Goal: Task Accomplishment & Management: Use online tool/utility

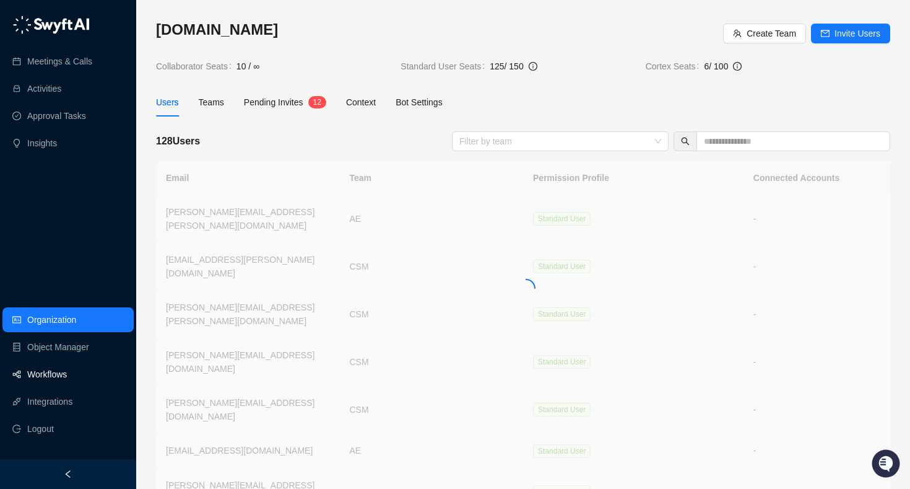
click at [40, 379] on link "Workflows" at bounding box center [47, 374] width 40 height 25
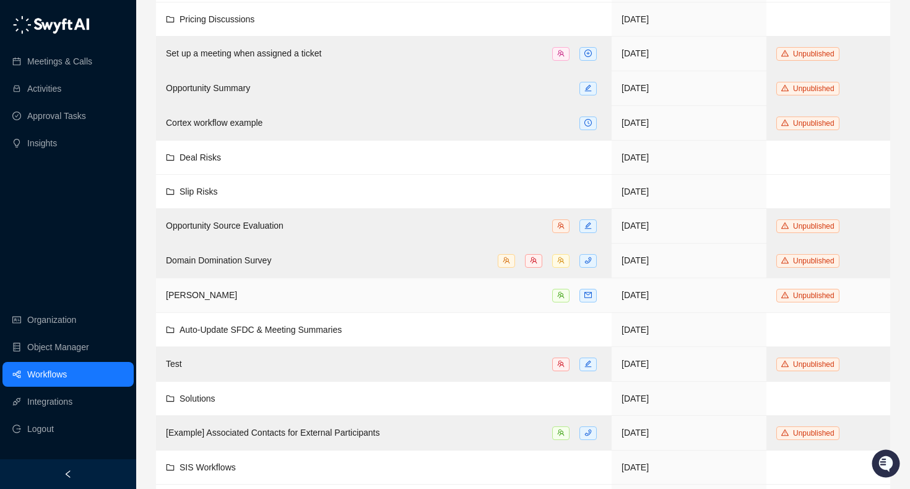
scroll to position [210, 0]
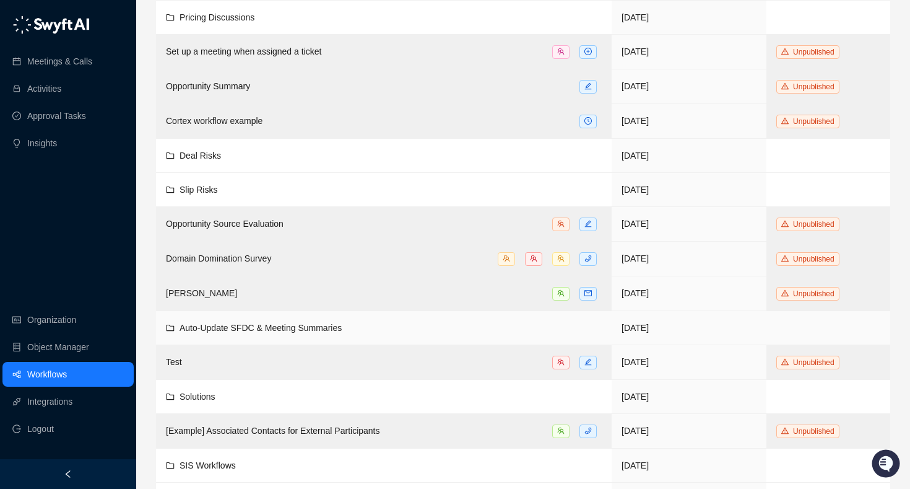
click at [236, 324] on span "Auto-Update SFDC & Meeting Summaries" at bounding box center [261, 328] width 162 height 10
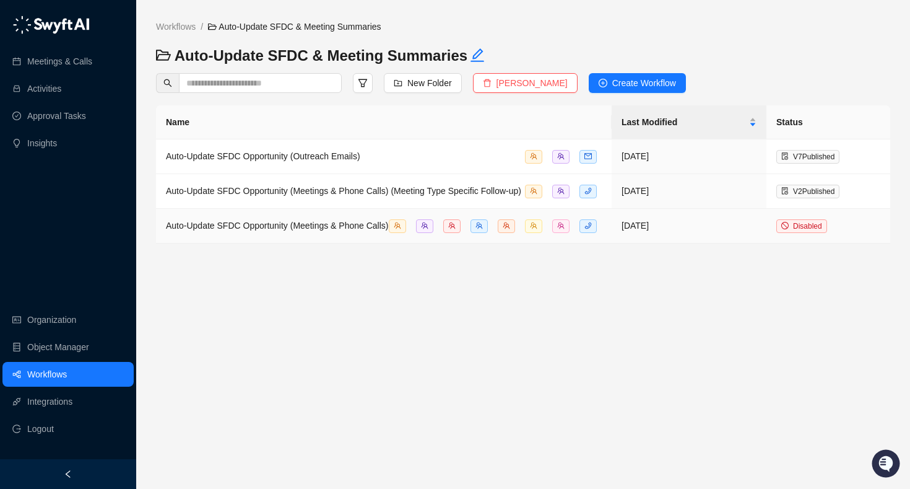
click at [305, 228] on td "Auto-Update SFDC Opportunity (Meetings & Phone Calls)" at bounding box center [384, 226] width 456 height 35
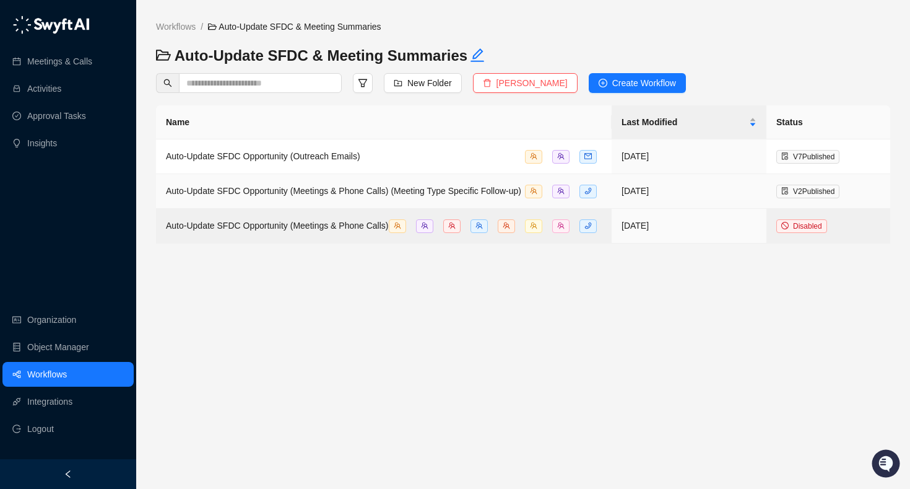
click at [289, 198] on div "Auto-Update SFDC Opportunity (Meetings & Phone Calls) (Meeting Type Specific Fo…" at bounding box center [384, 191] width 436 height 14
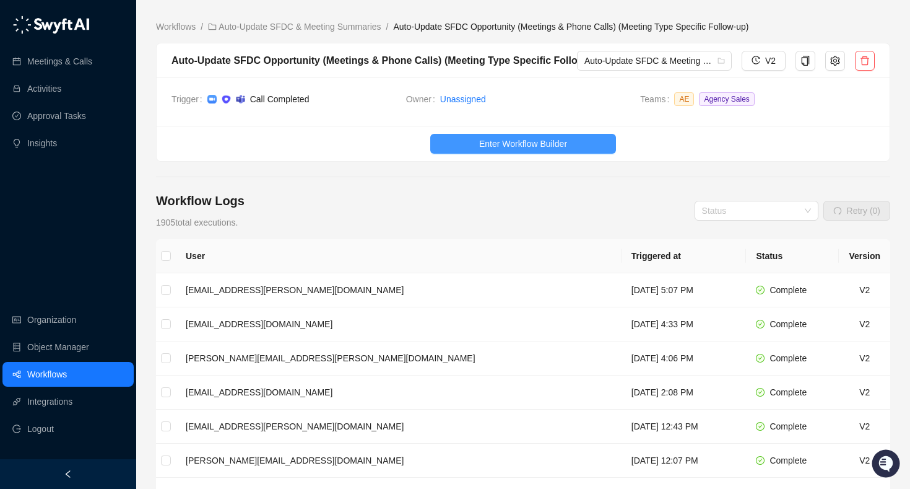
click at [458, 144] on button "Enter Workflow Builder" at bounding box center [523, 144] width 186 height 20
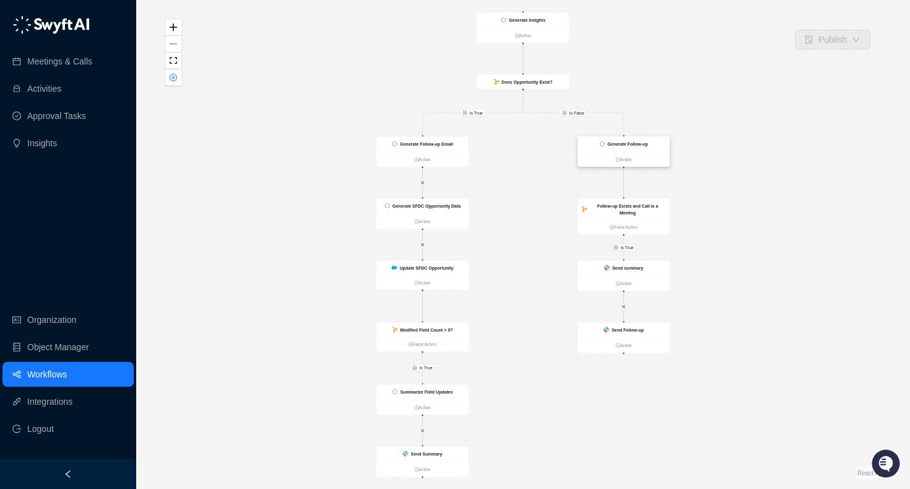
click at [607, 163] on ul "Action" at bounding box center [624, 159] width 92 height 15
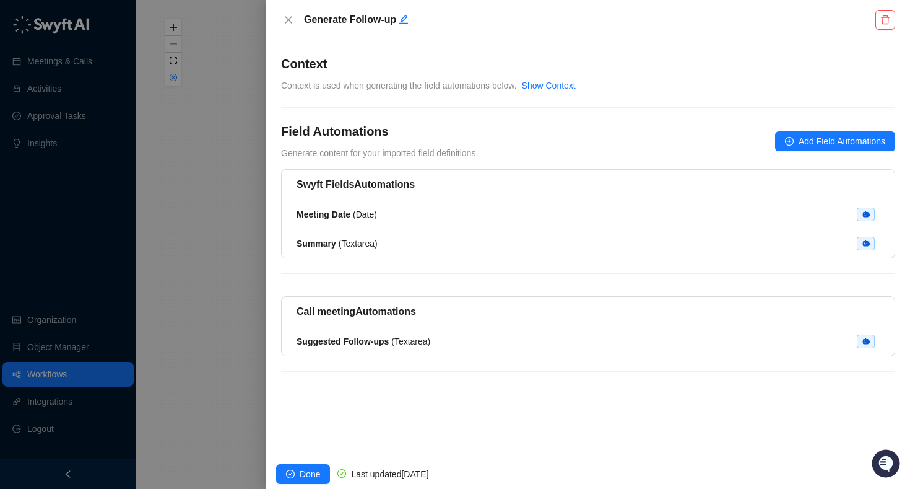
click at [235, 164] on div at bounding box center [455, 244] width 910 height 489
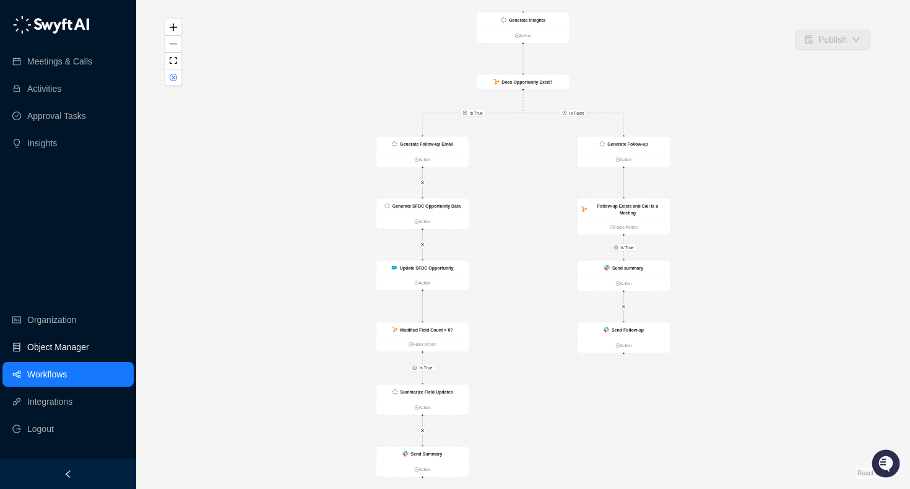
click at [57, 346] on link "Object Manager" at bounding box center [58, 346] width 62 height 25
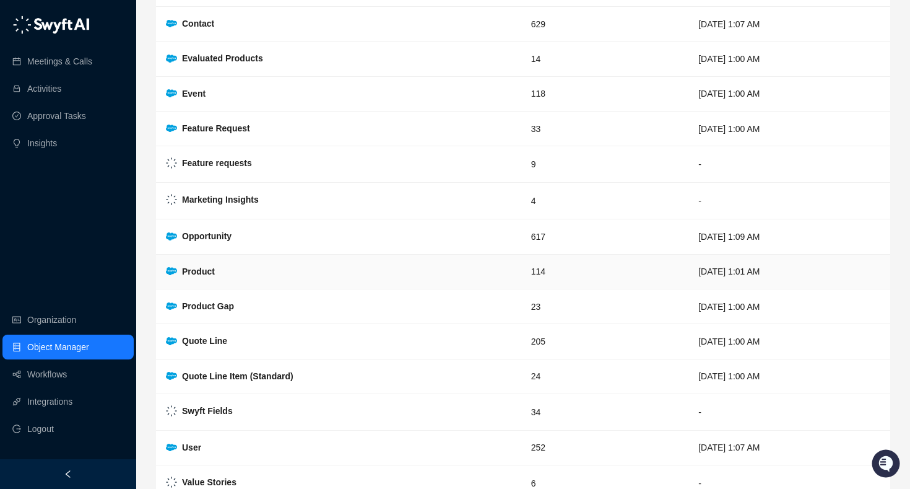
scroll to position [297, 0]
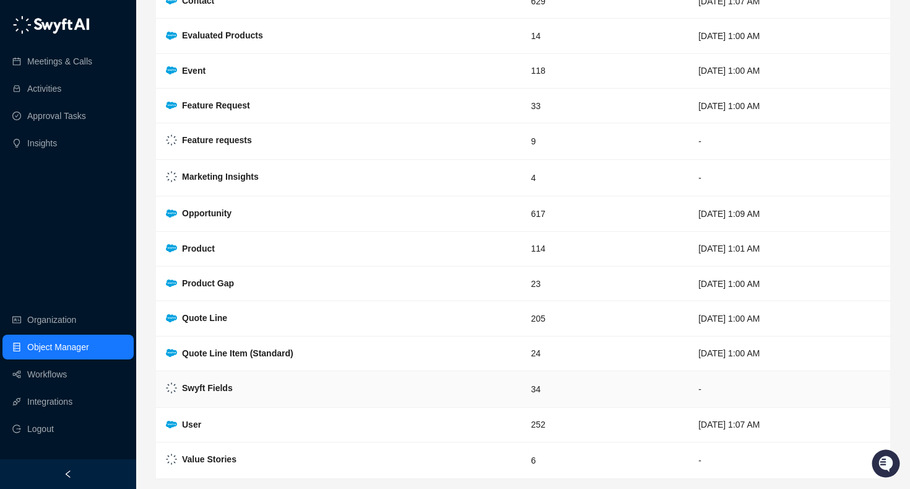
click at [213, 393] on div "Swyft Fields" at bounding box center [207, 388] width 51 height 14
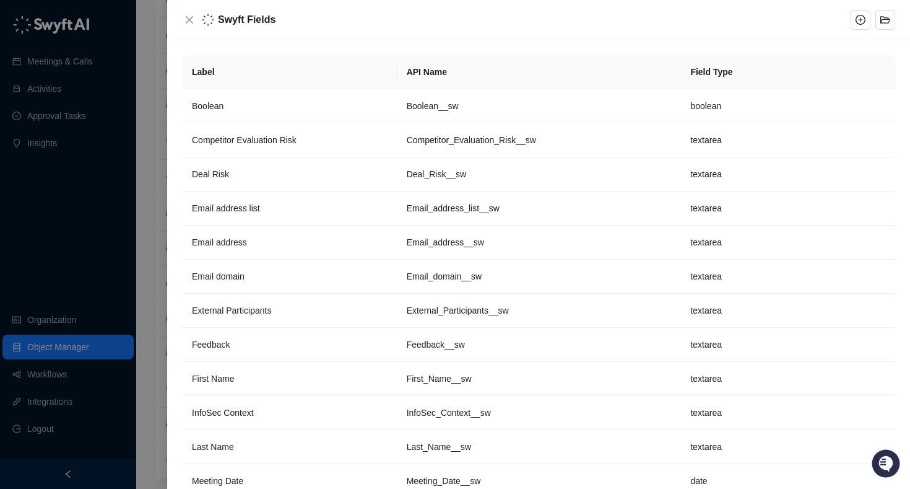
click at [156, 155] on div at bounding box center [455, 244] width 910 height 489
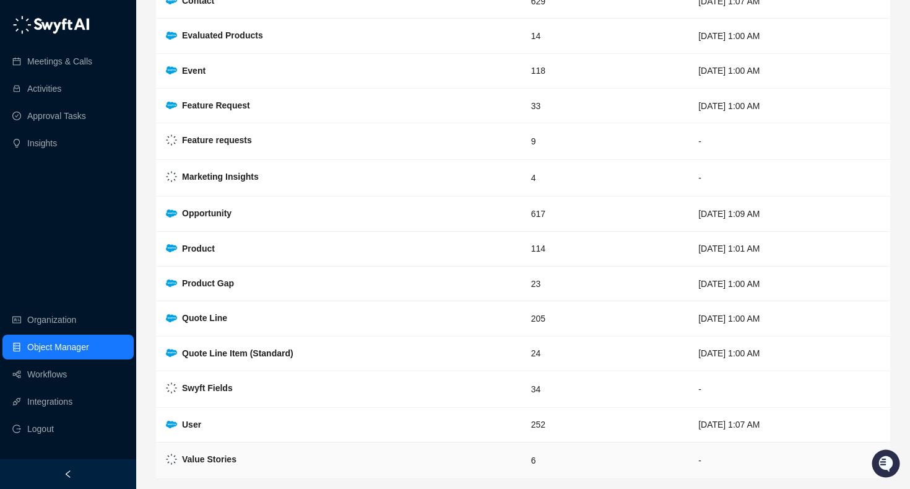
click at [228, 450] on td "Value Stories" at bounding box center [338, 460] width 365 height 37
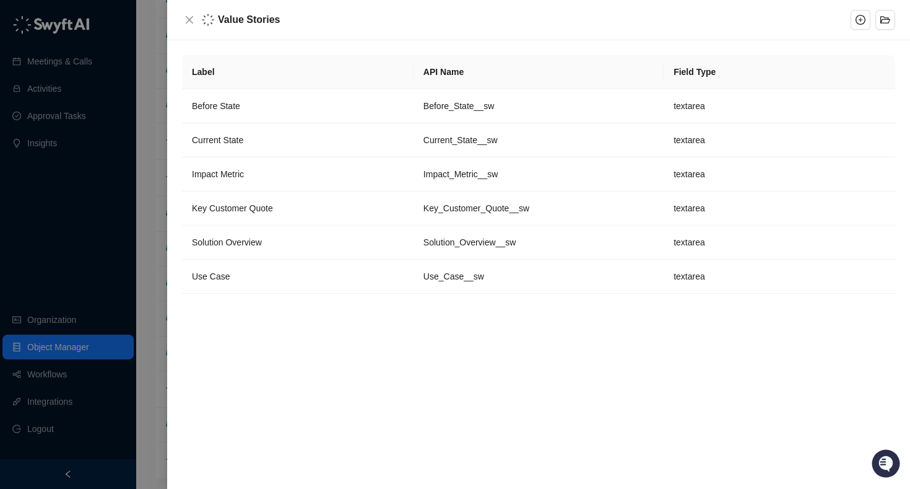
click at [142, 194] on div at bounding box center [455, 244] width 910 height 489
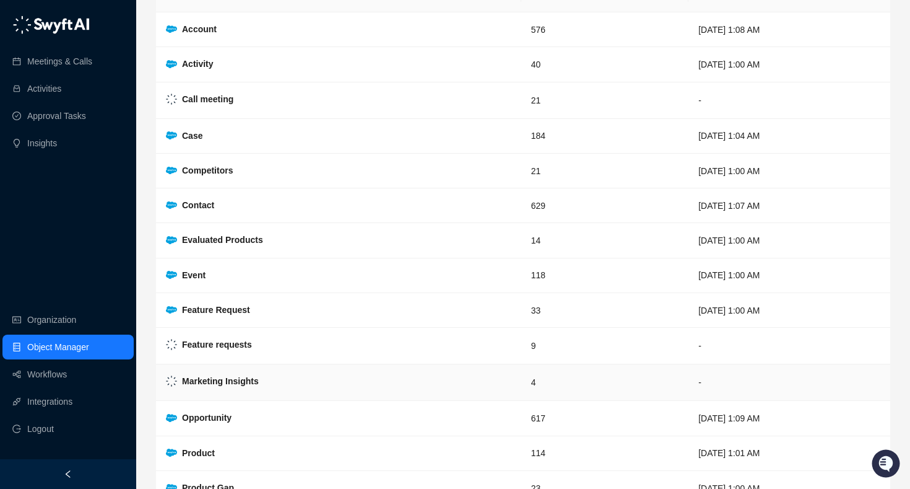
scroll to position [85, 0]
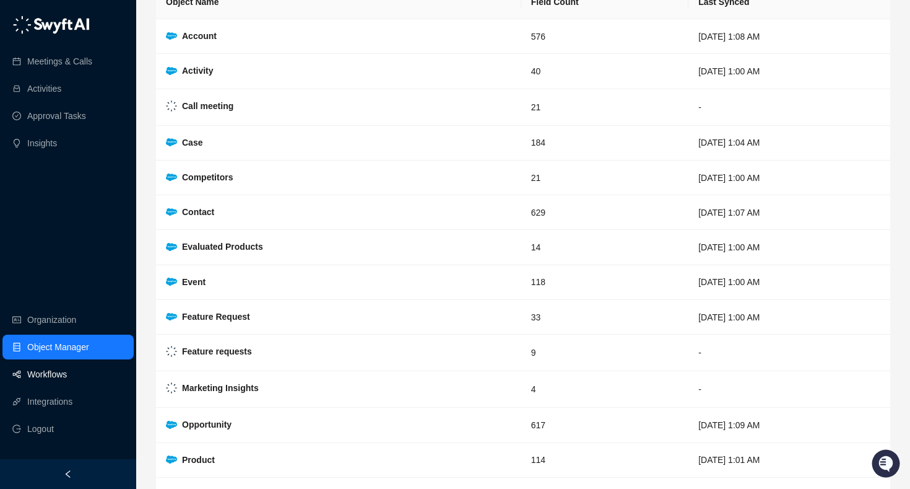
click at [67, 375] on link "Workflows" at bounding box center [47, 374] width 40 height 25
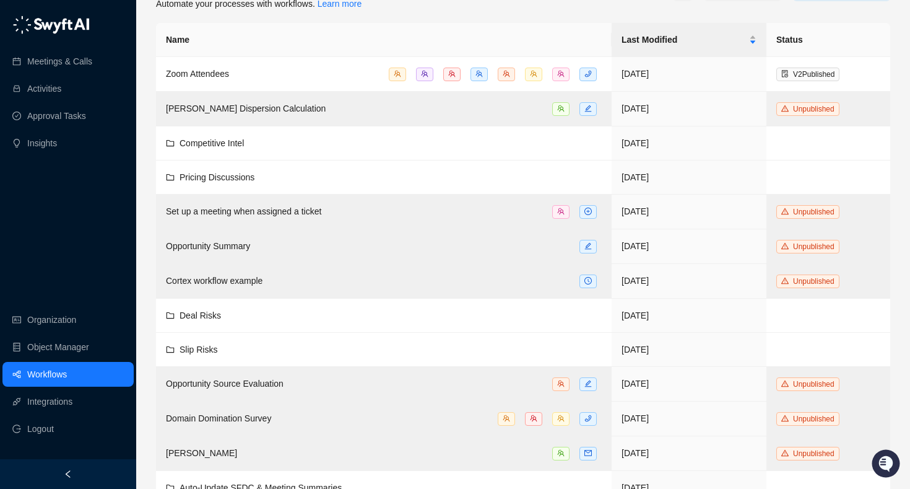
scroll to position [51, 0]
click at [64, 398] on link "Integrations" at bounding box center [49, 401] width 45 height 25
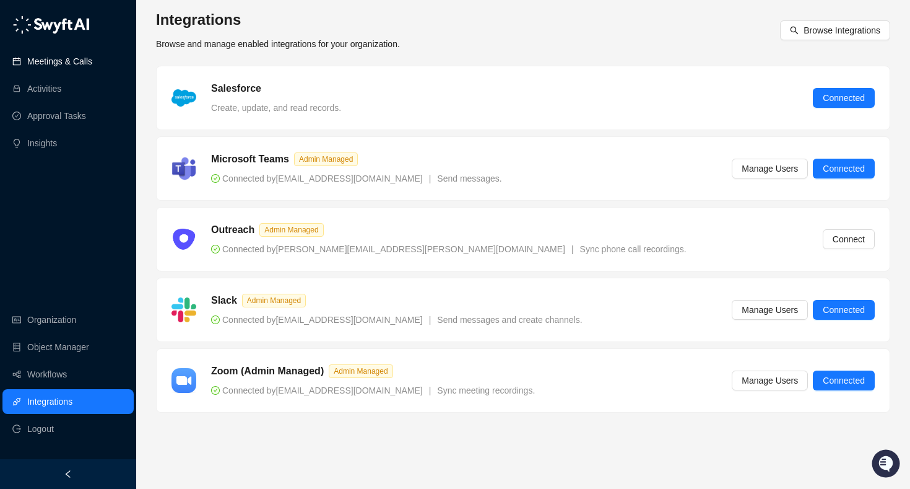
click at [80, 64] on link "Meetings & Calls" at bounding box center [59, 61] width 65 height 25
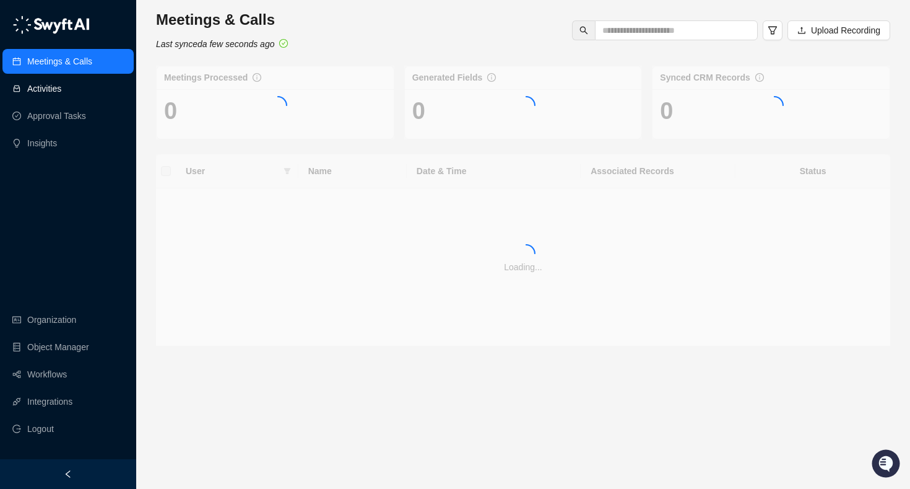
click at [61, 88] on link "Activities" at bounding box center [44, 88] width 34 height 25
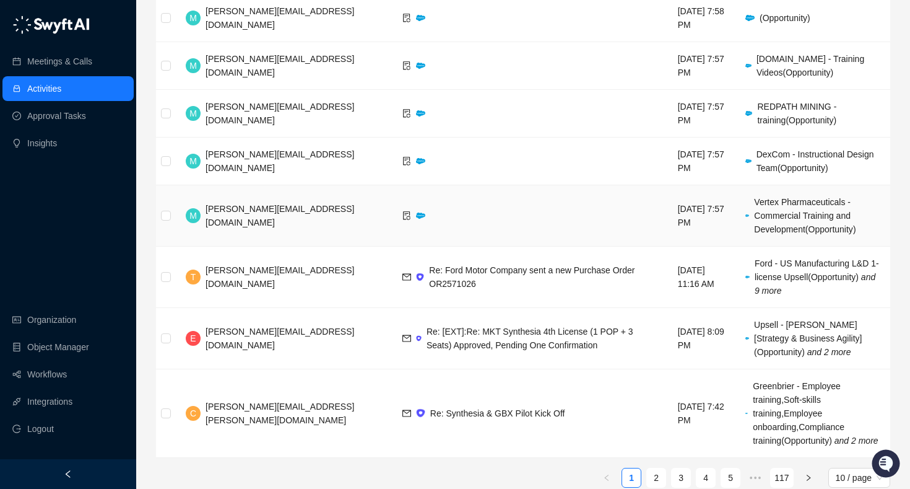
scroll to position [214, 0]
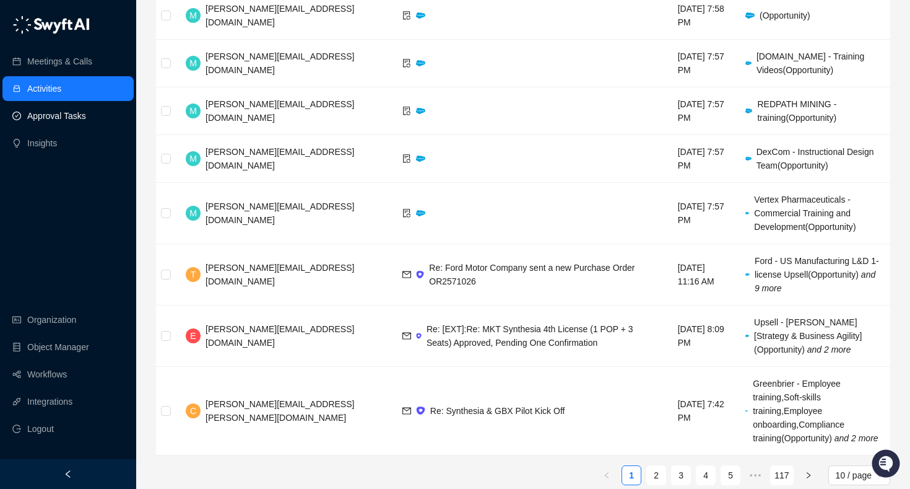
click at [84, 112] on link "Approval Tasks" at bounding box center [56, 115] width 59 height 25
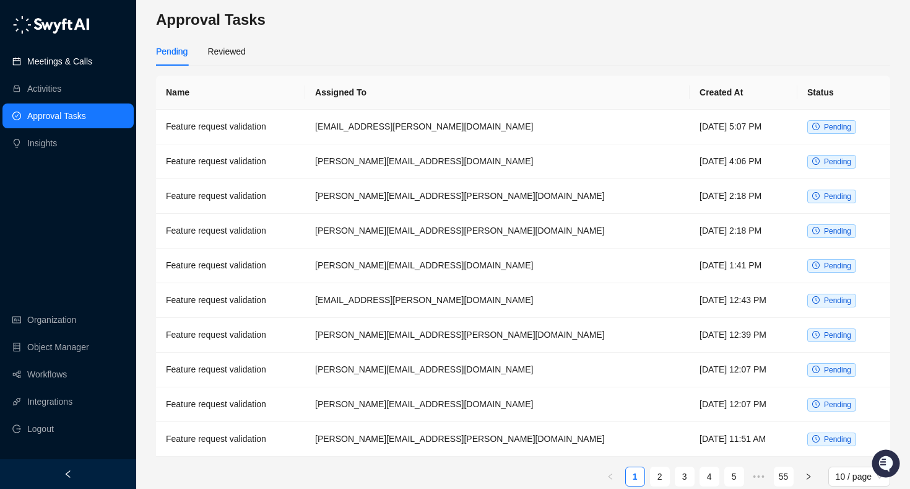
click at [59, 55] on link "Meetings & Calls" at bounding box center [59, 61] width 65 height 25
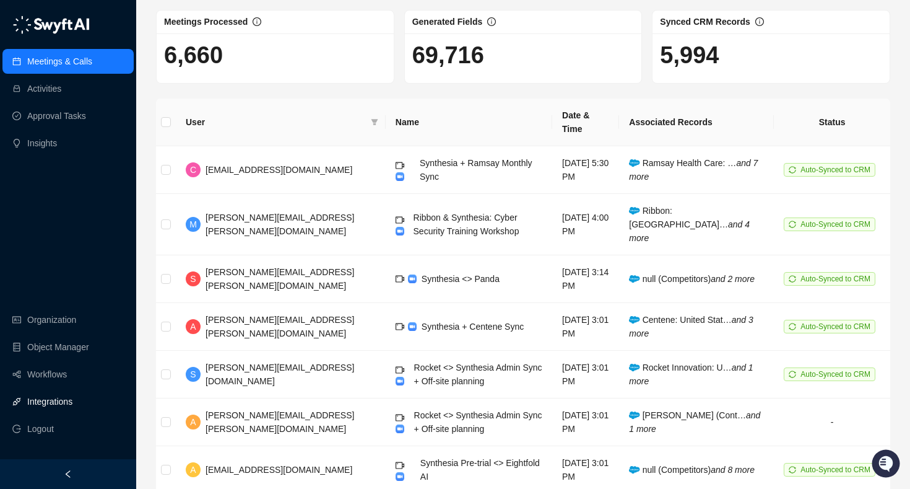
scroll to position [56, 0]
click at [51, 405] on link "Integrations" at bounding box center [49, 401] width 45 height 25
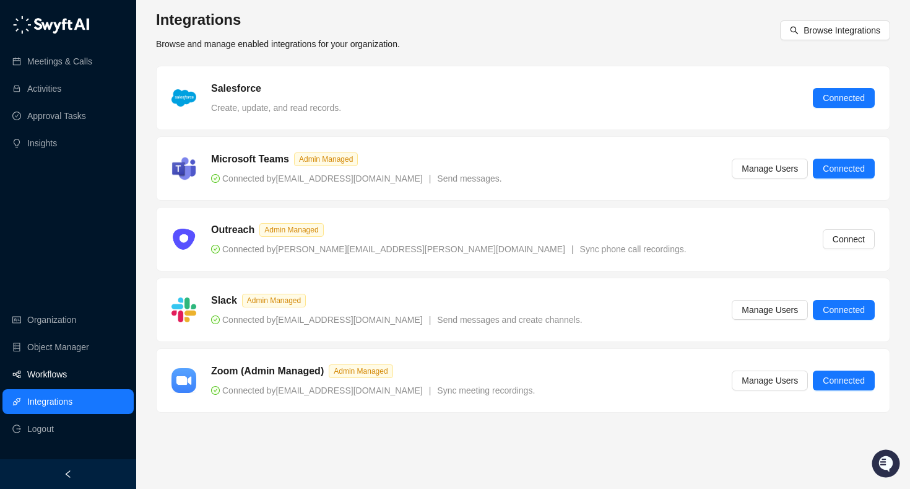
click at [45, 371] on link "Workflows" at bounding box center [47, 374] width 40 height 25
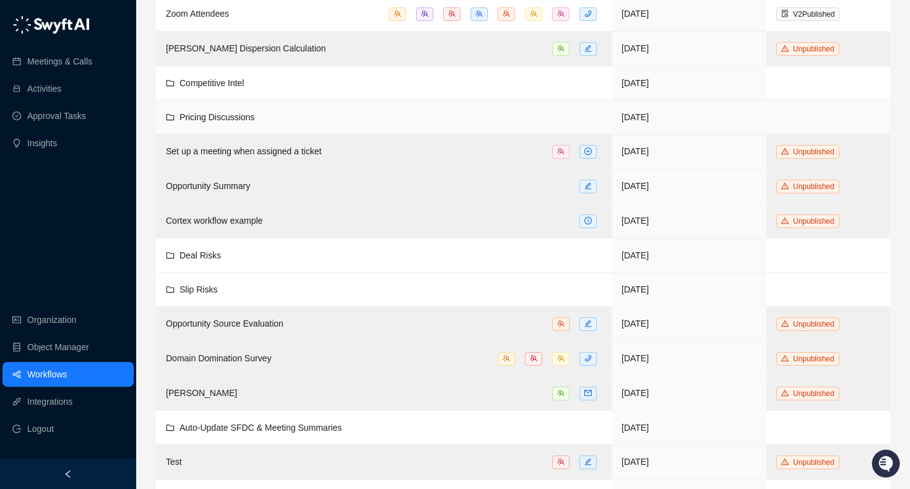
scroll to position [111, 0]
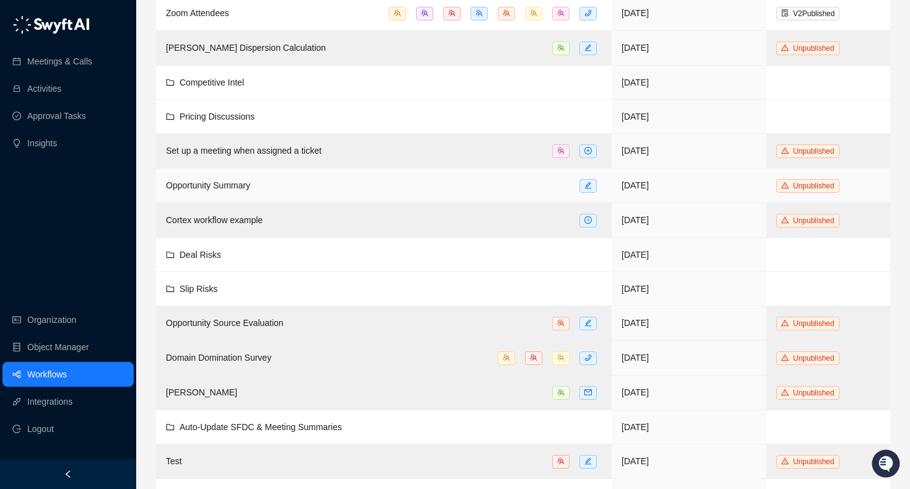
click at [232, 188] on span "Opportunity Summary" at bounding box center [208, 185] width 84 height 10
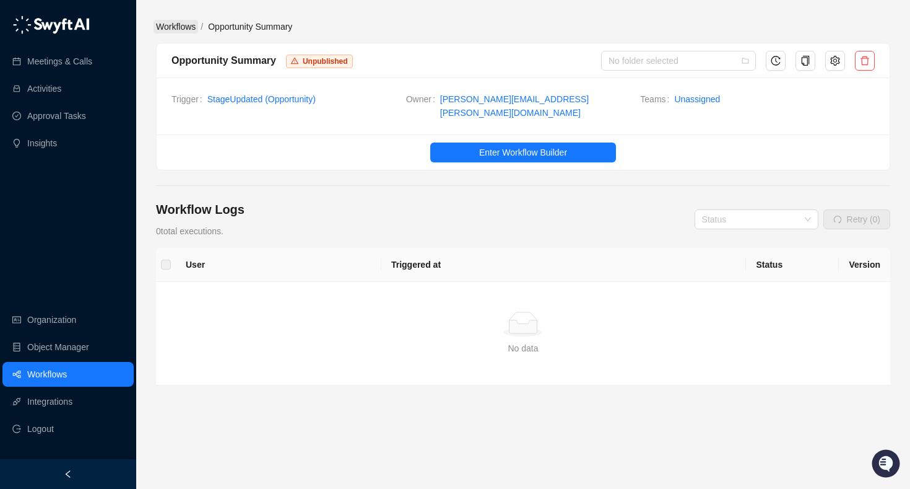
click at [168, 28] on link "Workflows" at bounding box center [176, 27] width 45 height 14
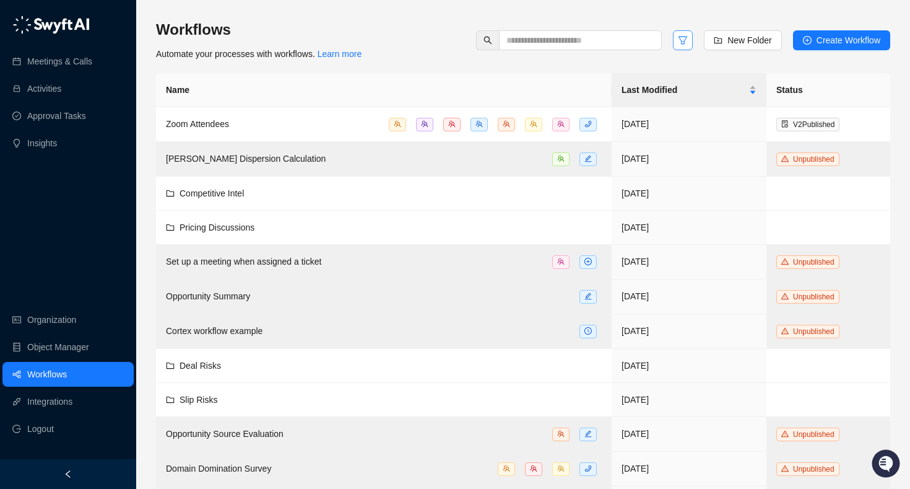
click at [673, 44] on button "button" at bounding box center [683, 40] width 20 height 20
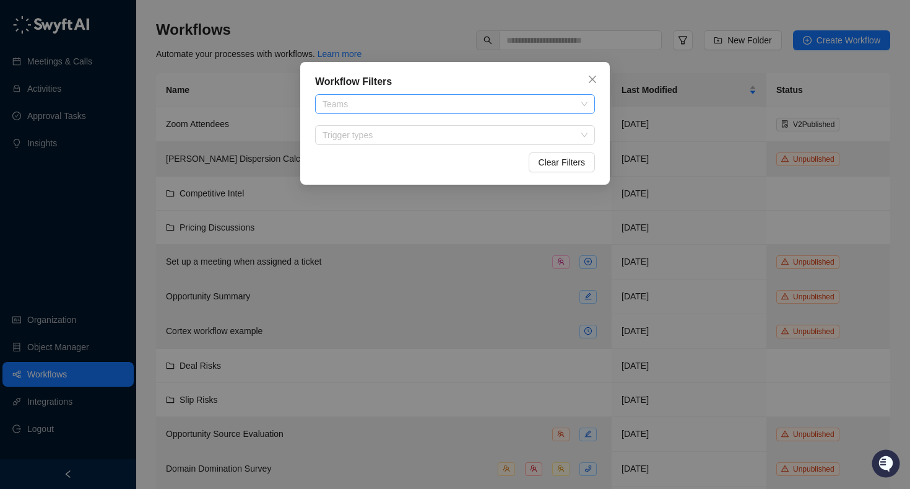
click at [518, 107] on div at bounding box center [449, 104] width 262 height 9
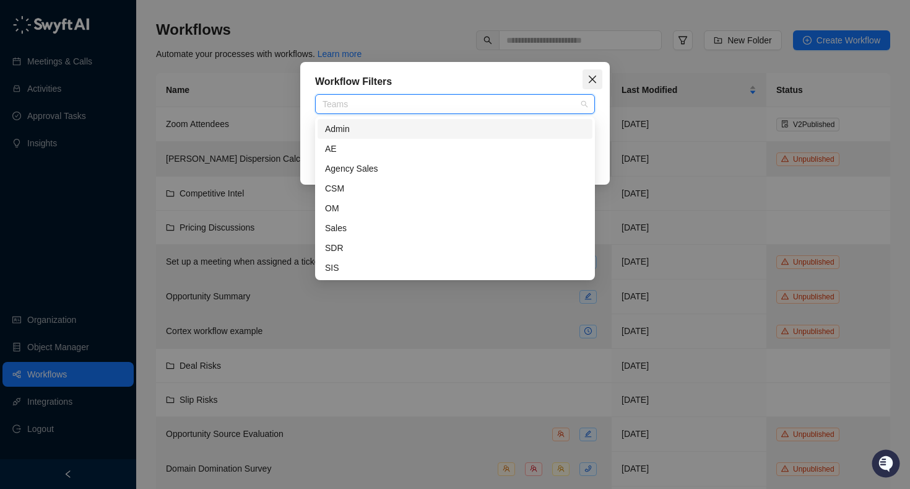
click at [591, 77] on icon "close" at bounding box center [593, 79] width 10 height 10
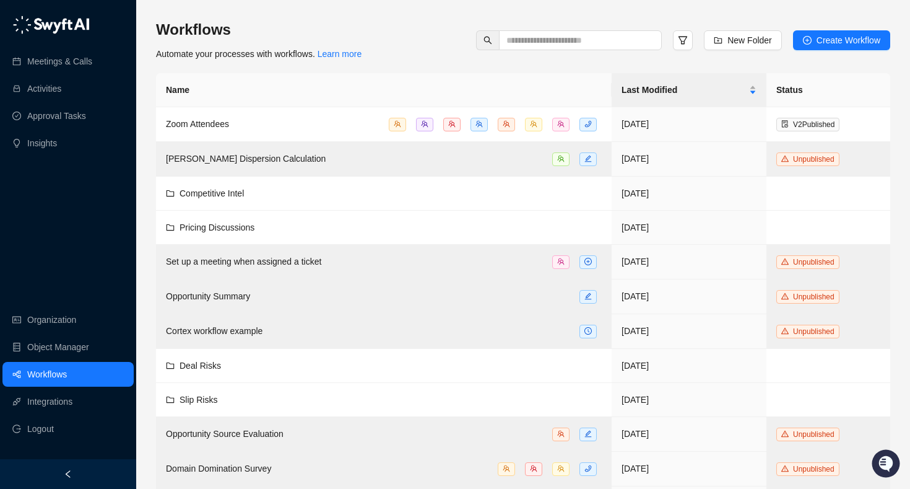
click at [792, 85] on th "Status" at bounding box center [829, 90] width 124 height 34
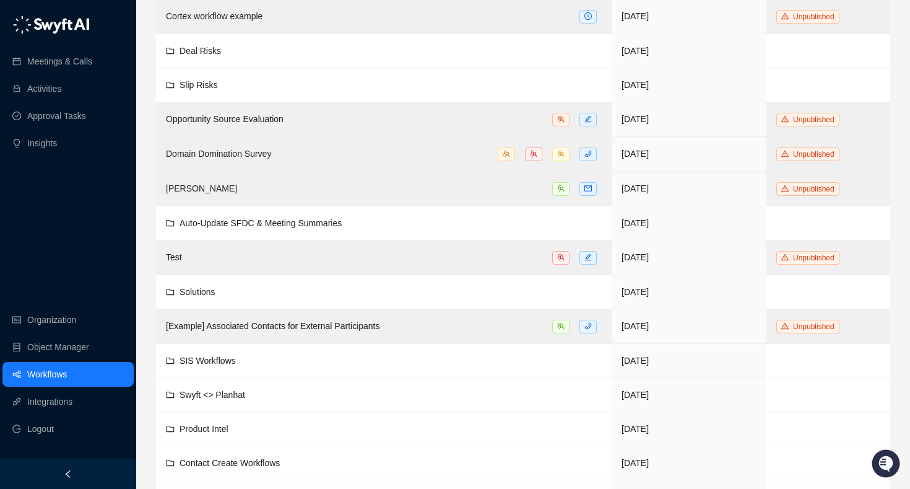
scroll to position [381, 0]
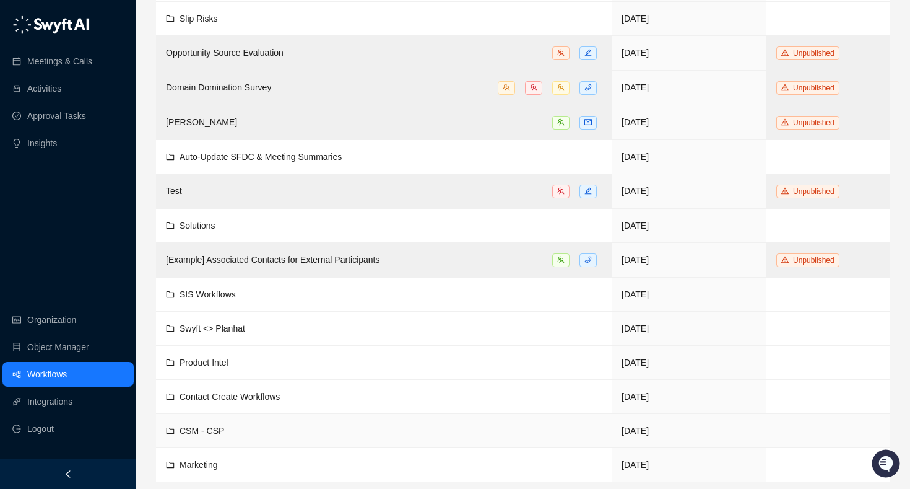
click at [189, 427] on span "CSM - CSP" at bounding box center [202, 430] width 45 height 10
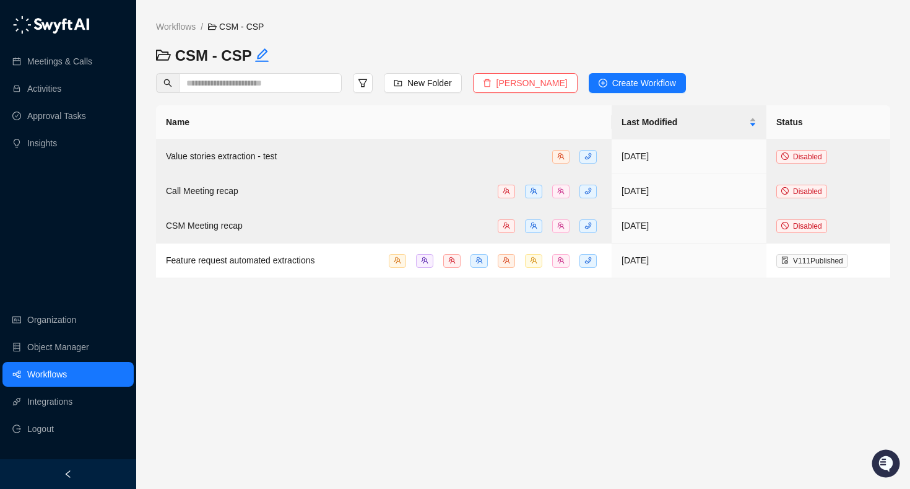
scroll to position [381, 0]
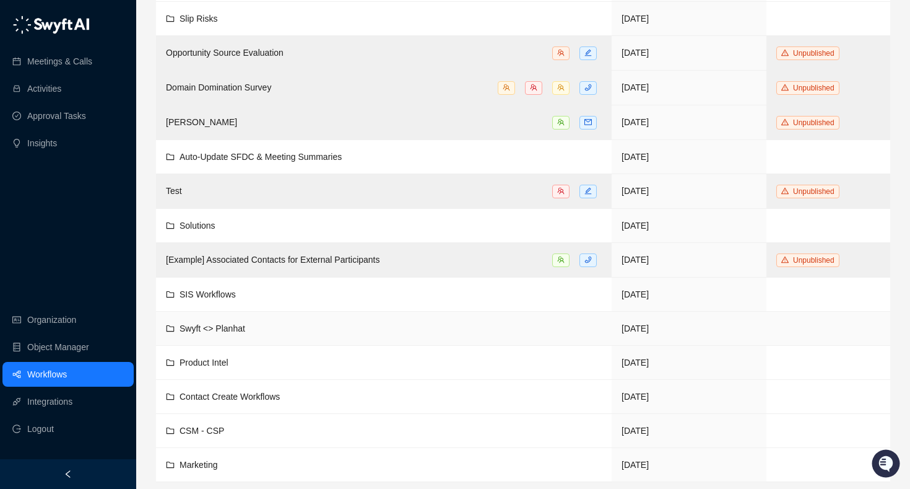
click at [232, 326] on span "Swyft <> Planhat" at bounding box center [213, 328] width 66 height 10
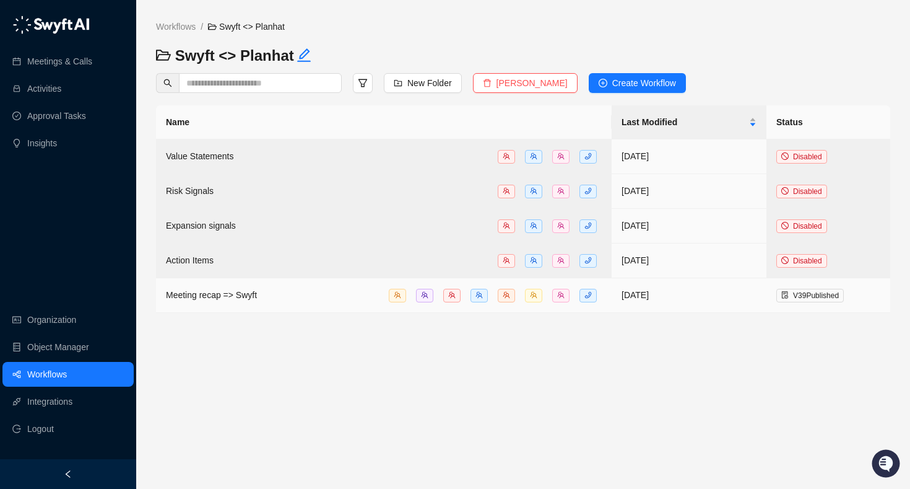
click at [280, 295] on div "Meeting recap => Swyft" at bounding box center [384, 295] width 436 height 14
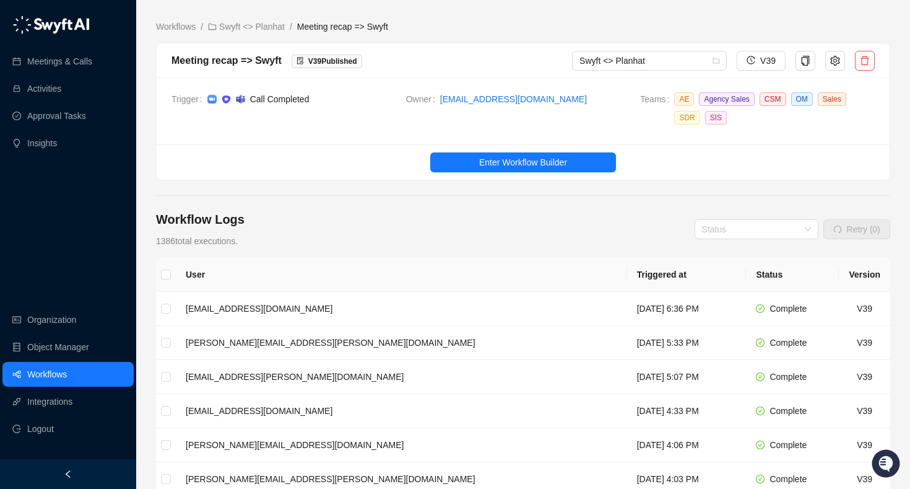
click at [411, 108] on td "Owner [EMAIL_ADDRESS][DOMAIN_NAME]" at bounding box center [523, 110] width 235 height 37
click at [346, 102] on span "Call Completed" at bounding box center [301, 99] width 189 height 14
click at [459, 162] on button "Enter Workflow Builder" at bounding box center [523, 162] width 186 height 20
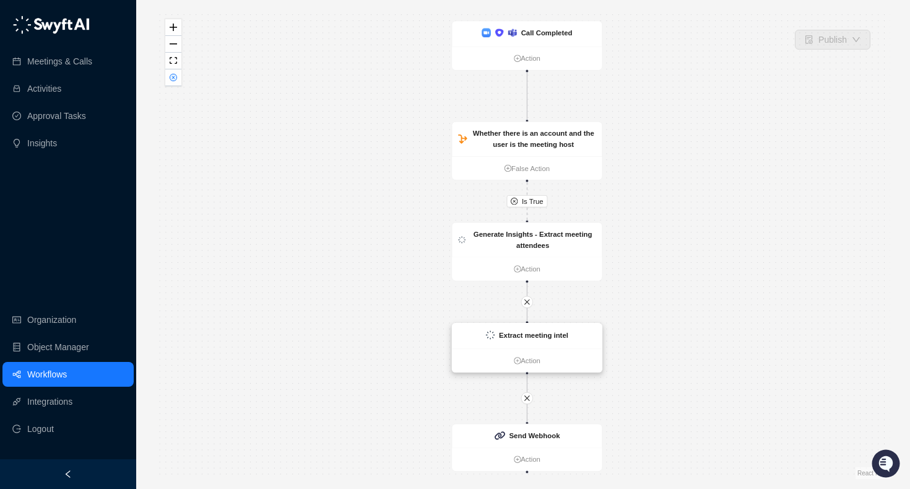
click at [499, 328] on div "Extract meeting intel" at bounding box center [527, 335] width 150 height 25
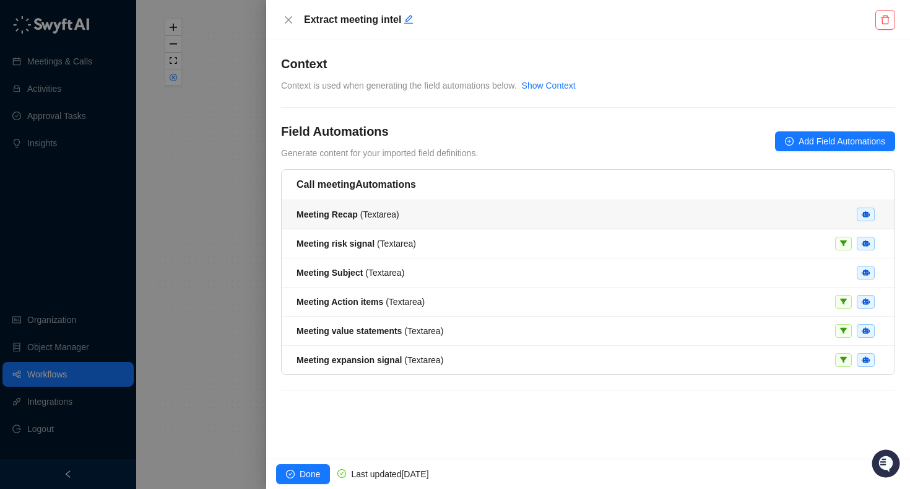
click at [489, 214] on div "Meeting Recap ( Textarea )" at bounding box center [588, 214] width 583 height 14
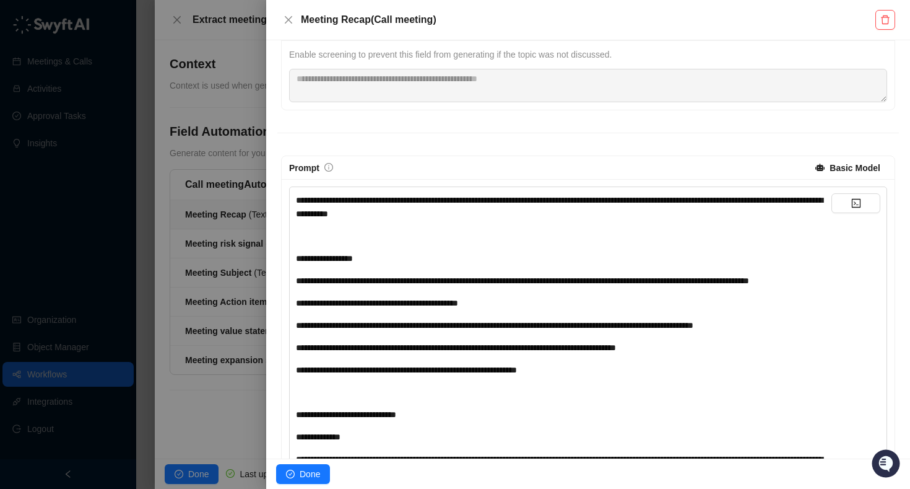
scroll to position [154, 0]
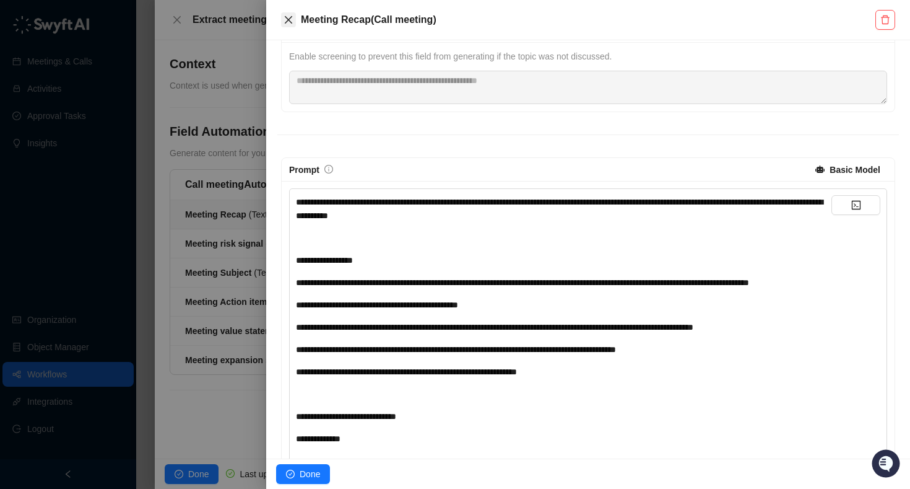
click at [282, 22] on button "Close" at bounding box center [288, 19] width 15 height 15
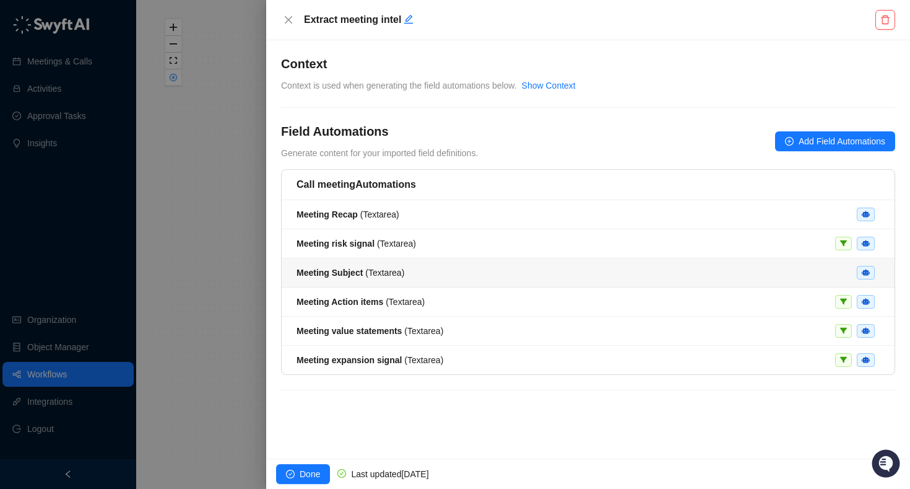
click at [380, 272] on span "Meeting Subject ( Textarea )" at bounding box center [351, 272] width 108 height 10
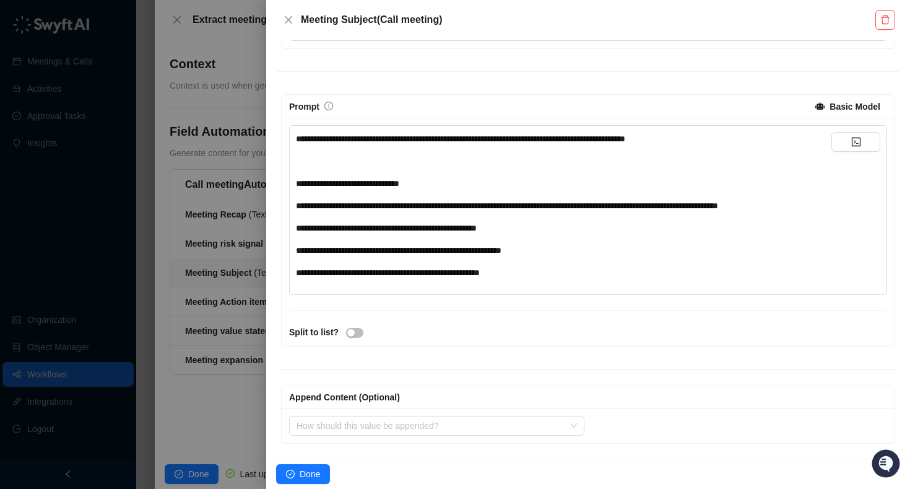
scroll to position [231, 0]
click at [221, 214] on div at bounding box center [455, 244] width 910 height 489
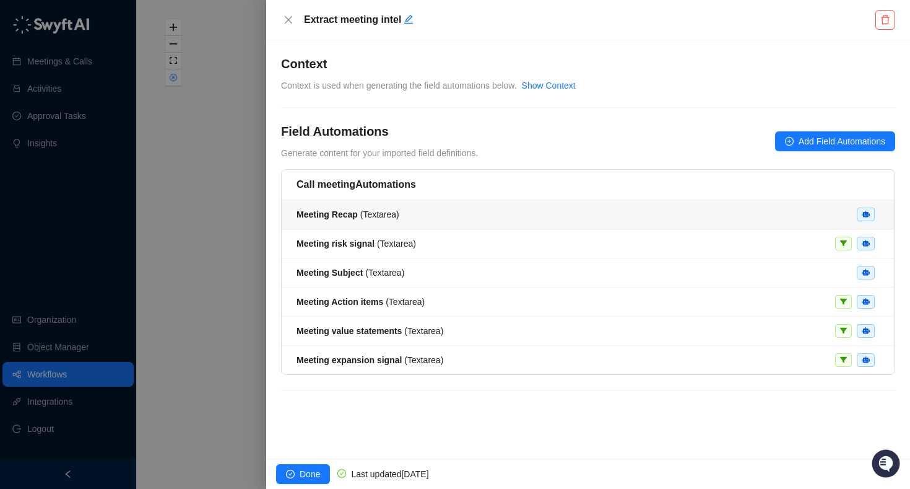
click at [342, 219] on strong "Meeting Recap" at bounding box center [327, 214] width 61 height 10
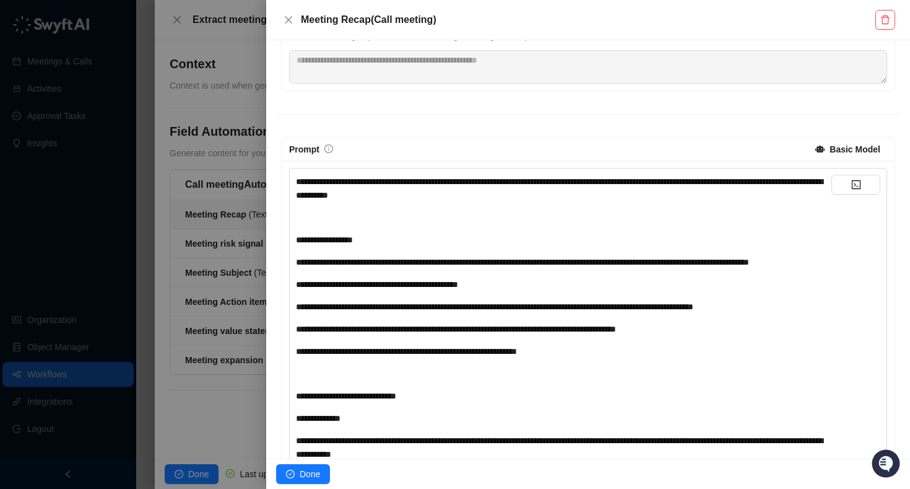
scroll to position [180, 0]
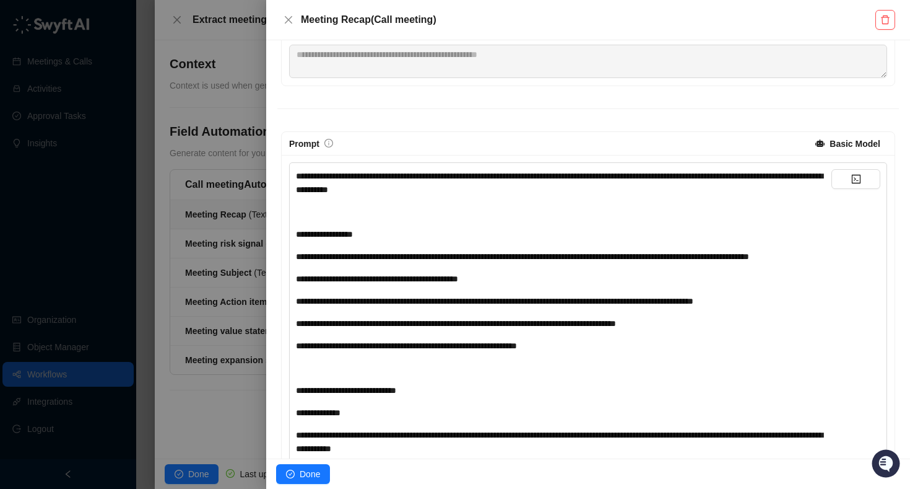
click at [218, 239] on div at bounding box center [455, 244] width 910 height 489
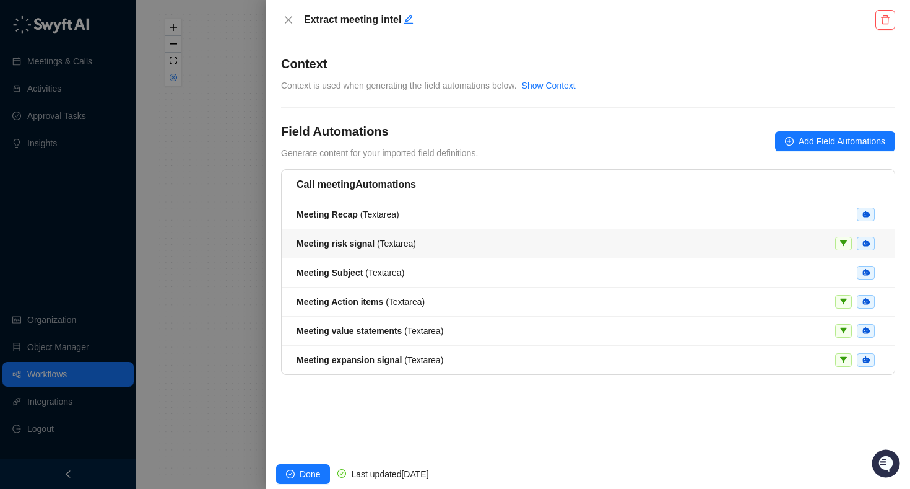
click at [333, 241] on strong "Meeting risk signal" at bounding box center [336, 243] width 78 height 10
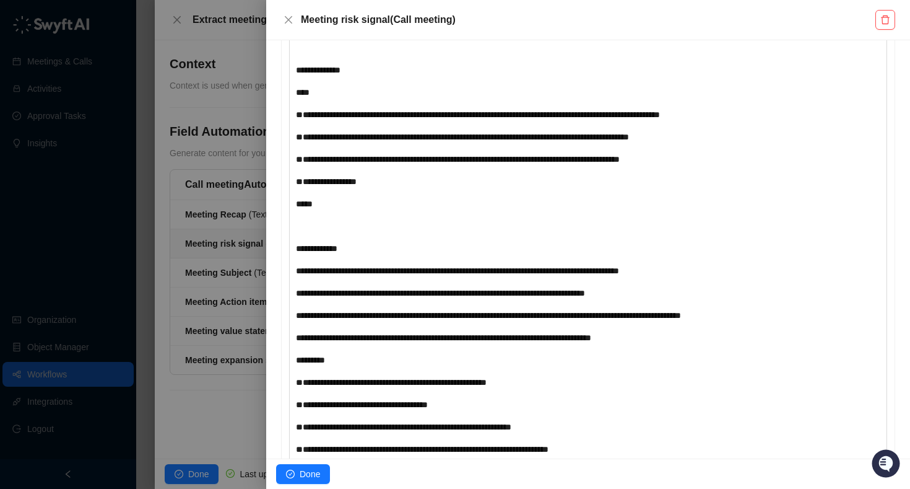
scroll to position [365, 0]
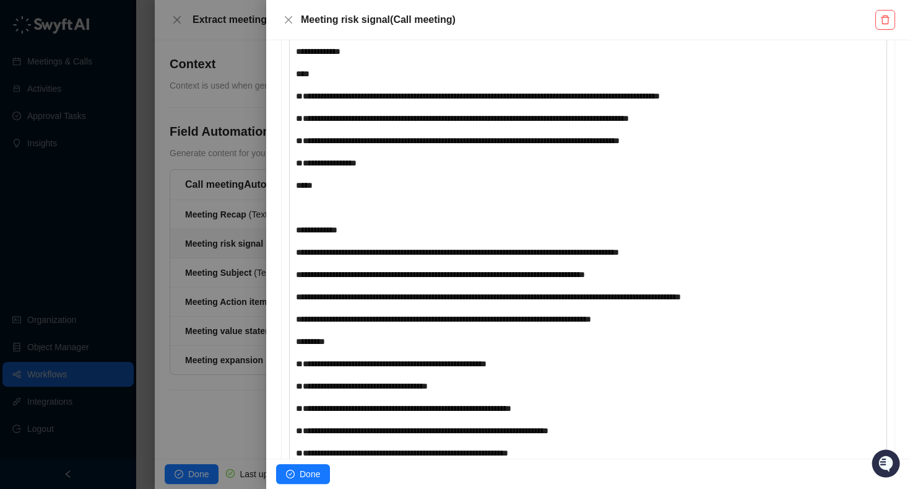
click at [224, 297] on div at bounding box center [455, 244] width 910 height 489
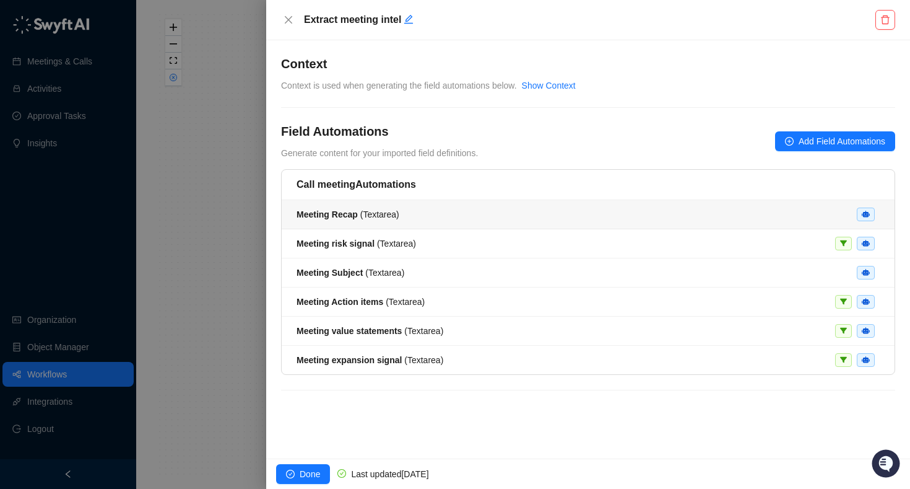
click at [363, 218] on span "Meeting Recap ( Textarea )" at bounding box center [348, 214] width 103 height 10
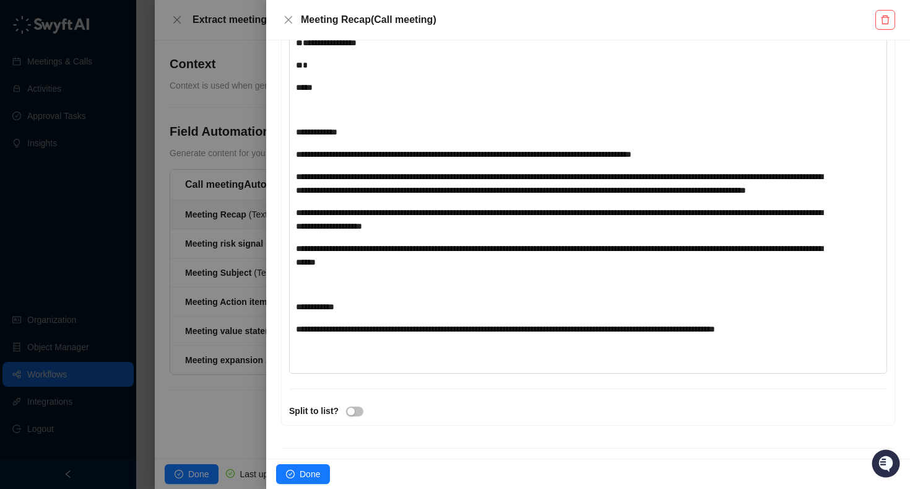
scroll to position [825, 0]
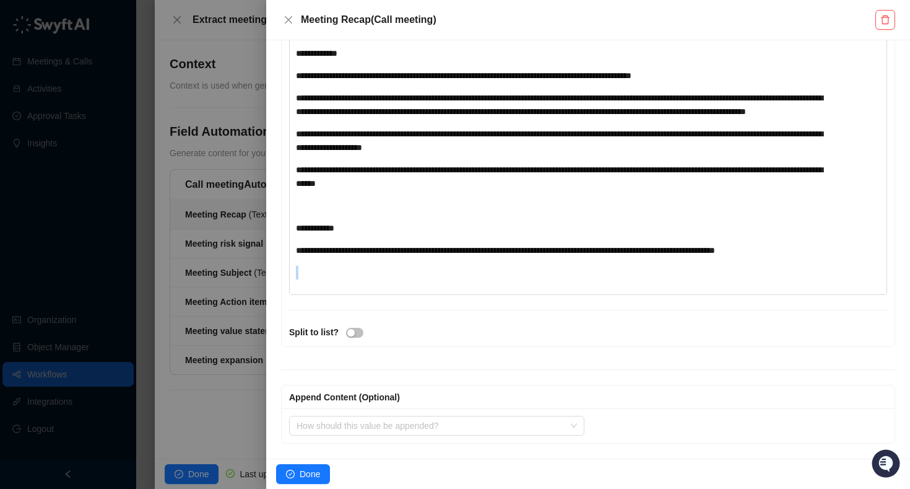
drag, startPoint x: 843, startPoint y: 248, endPoint x: 682, endPoint y: 191, distance: 170.2
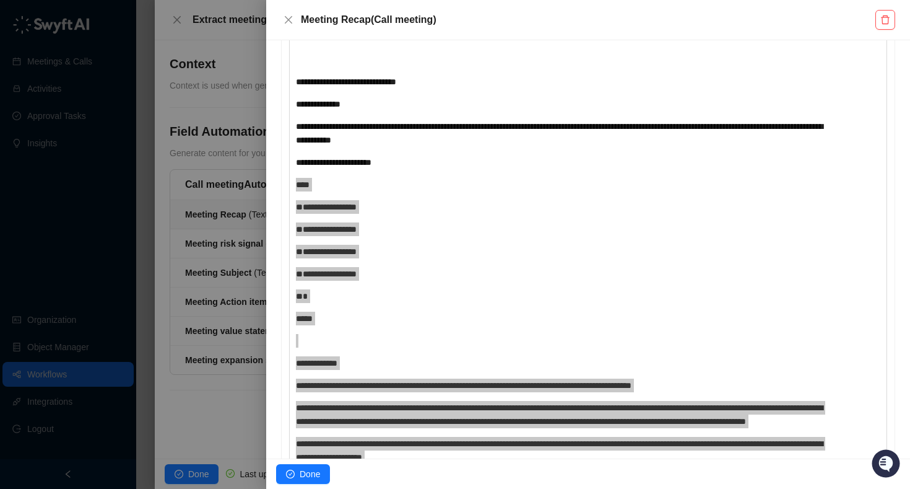
scroll to position [492, 0]
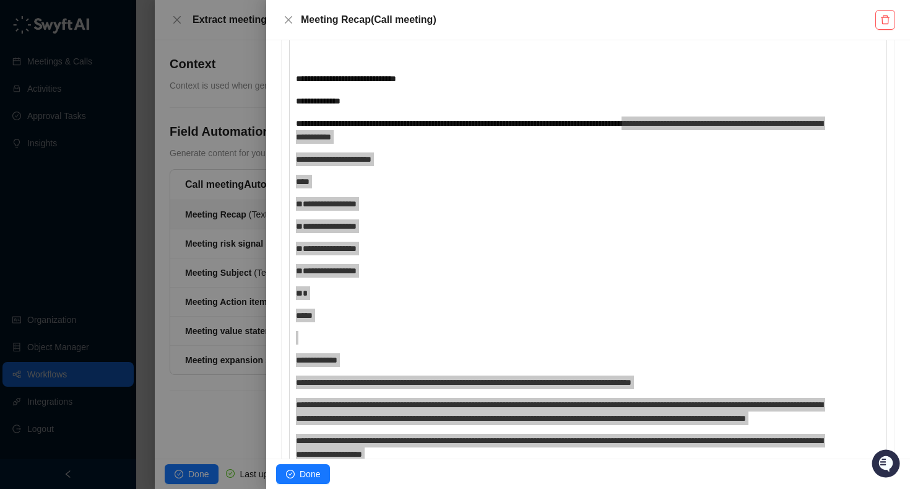
drag, startPoint x: 828, startPoint y: 250, endPoint x: 726, endPoint y: 133, distance: 155.3
click at [726, 133] on div "**********" at bounding box center [564, 222] width 536 height 728
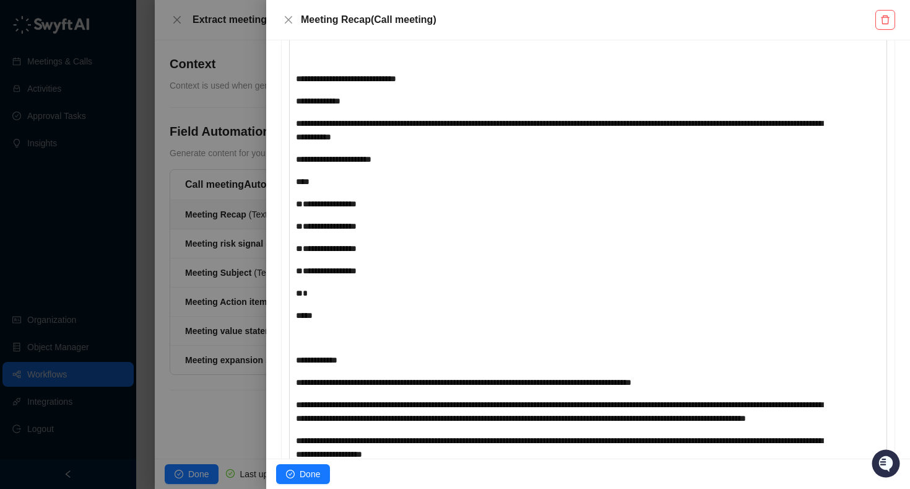
click at [391, 108] on div "**********" at bounding box center [564, 101] width 536 height 14
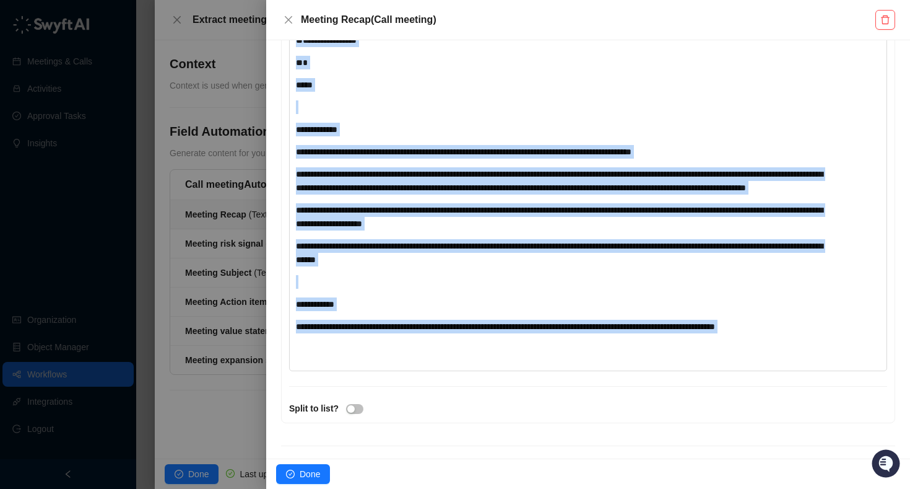
scroll to position [825, 0]
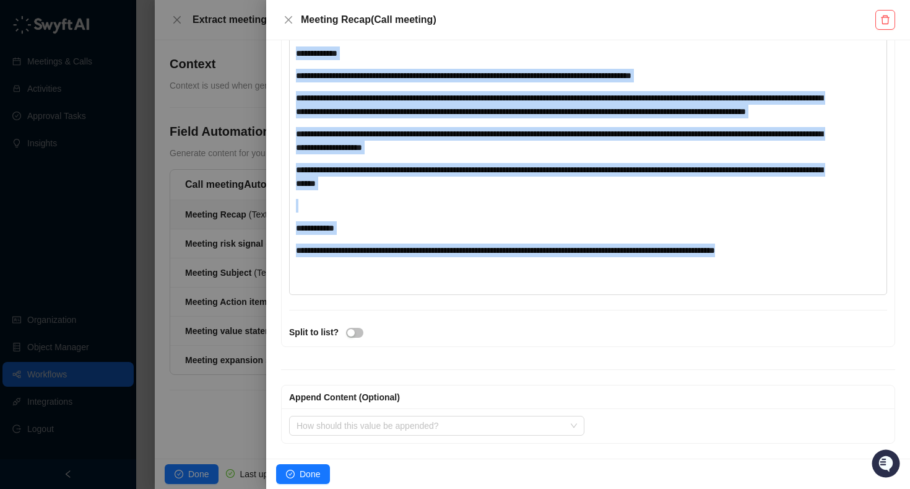
drag, startPoint x: 296, startPoint y: 354, endPoint x: 843, endPoint y: 254, distance: 555.8
copy div "**********"
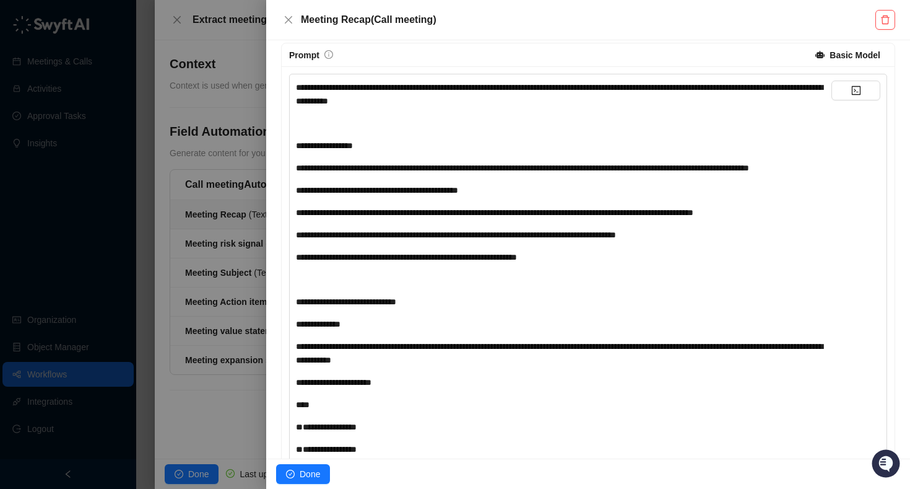
scroll to position [267, 0]
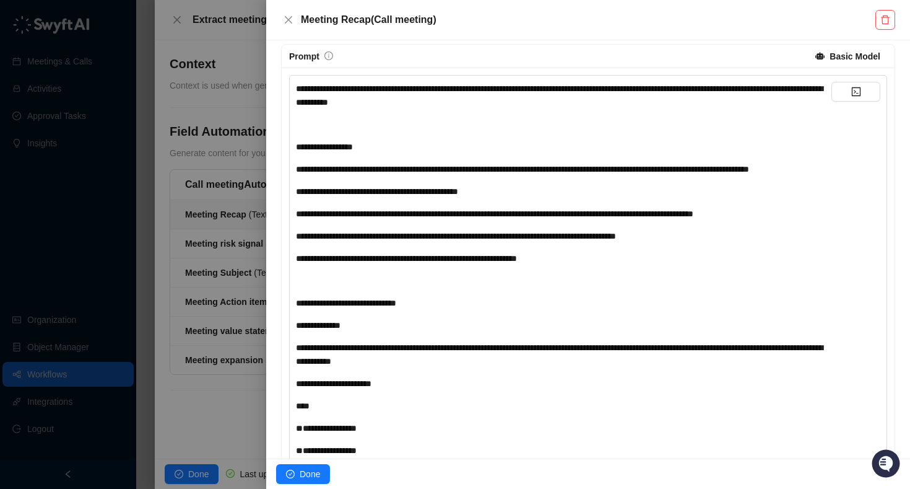
click at [453, 116] on div "**********" at bounding box center [564, 446] width 536 height 728
drag, startPoint x: 439, startPoint y: 103, endPoint x: 518, endPoint y: 104, distance: 78.6
click at [518, 104] on div "**********" at bounding box center [564, 95] width 536 height 27
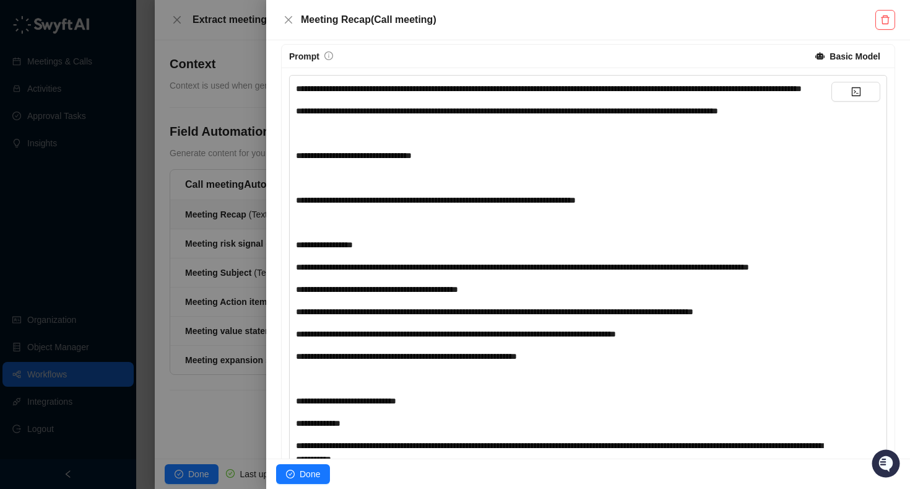
drag, startPoint x: 295, startPoint y: 183, endPoint x: 440, endPoint y: 170, distance: 145.5
drag, startPoint x: 450, startPoint y: 178, endPoint x: 295, endPoint y: 178, distance: 154.2
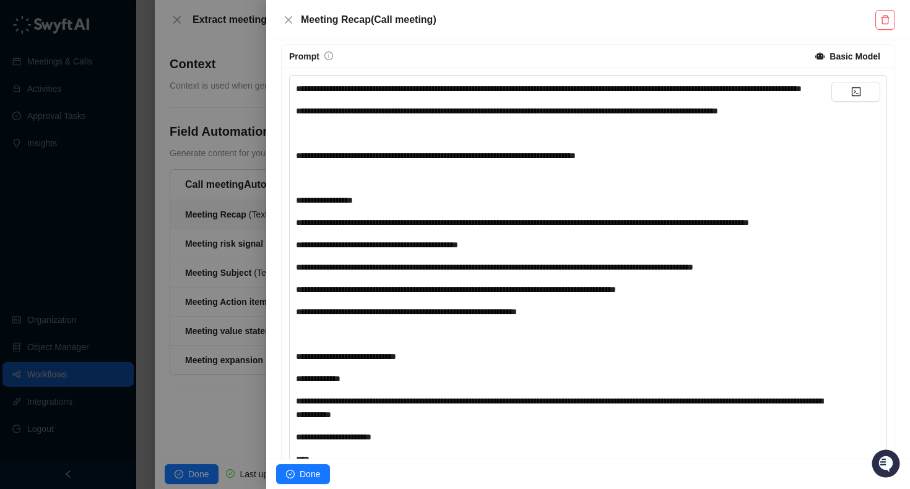
click at [307, 140] on div "﻿" at bounding box center [564, 133] width 536 height 14
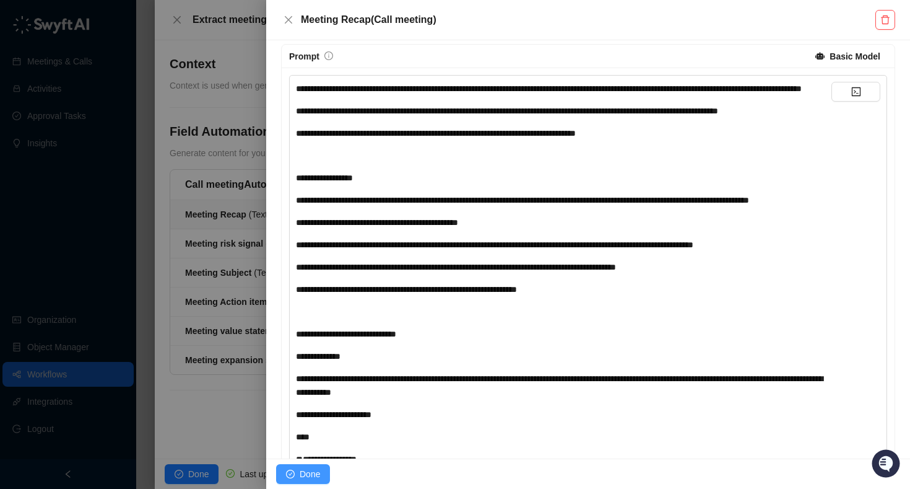
click at [310, 471] on span "Done" at bounding box center [310, 474] width 20 height 14
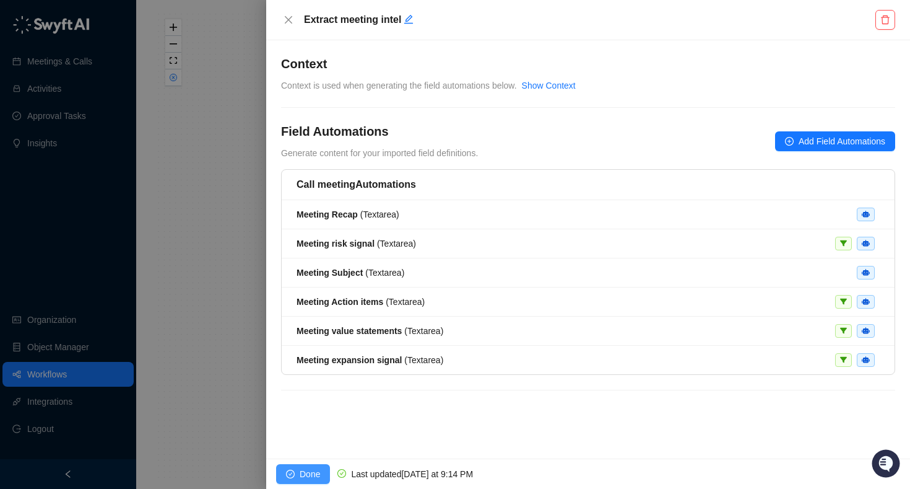
click at [291, 474] on icon "check-circle" at bounding box center [290, 473] width 9 height 9
